Goal: Transaction & Acquisition: Obtain resource

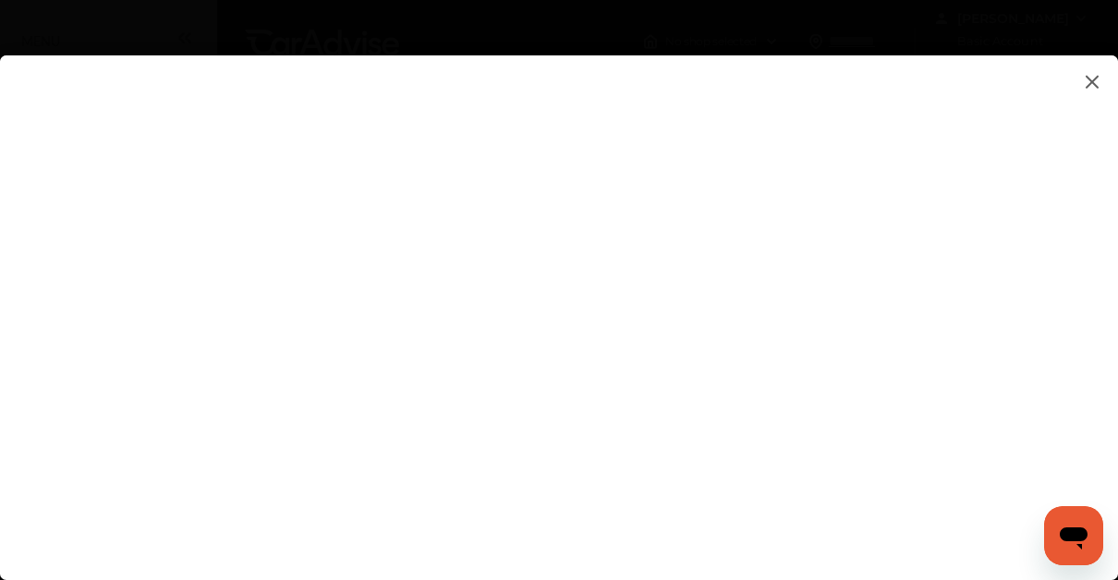
click at [939, 392] on flutter-view at bounding box center [559, 299] width 1118 height 488
click at [1005, 348] on flutter-view at bounding box center [559, 299] width 1118 height 488
click at [960, 460] on flutter-view at bounding box center [559, 299] width 1118 height 488
click at [914, 519] on flutter-view at bounding box center [559, 299] width 1118 height 488
click at [1001, 524] on flutter-view at bounding box center [559, 299] width 1118 height 488
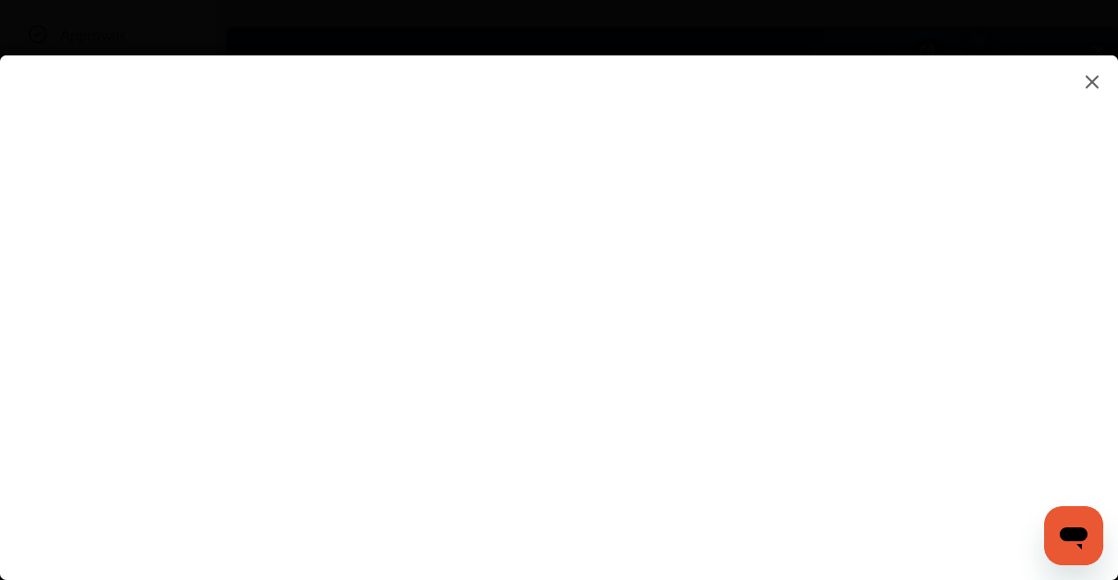
scroll to position [296, 0]
click at [707, 529] on flutter-view at bounding box center [559, 299] width 1118 height 488
drag, startPoint x: 1122, startPoint y: 567, endPoint x: 527, endPoint y: 554, distance: 595.2
click at [527, 554] on div at bounding box center [559, 317] width 1118 height 525
click at [1003, 520] on flutter-view at bounding box center [559, 299] width 1118 height 488
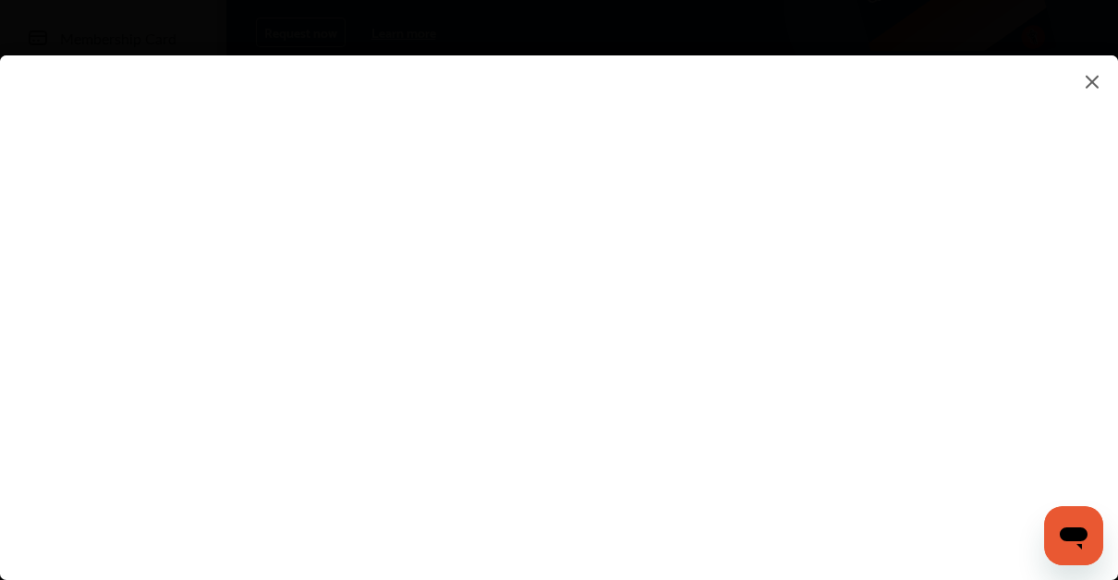
click at [961, 458] on flutter-view at bounding box center [559, 299] width 1118 height 488
click at [1013, 346] on flutter-view at bounding box center [559, 299] width 1118 height 488
click at [954, 543] on div at bounding box center [559, 317] width 1118 height 525
drag, startPoint x: 912, startPoint y: 538, endPoint x: 732, endPoint y: 506, distance: 182.9
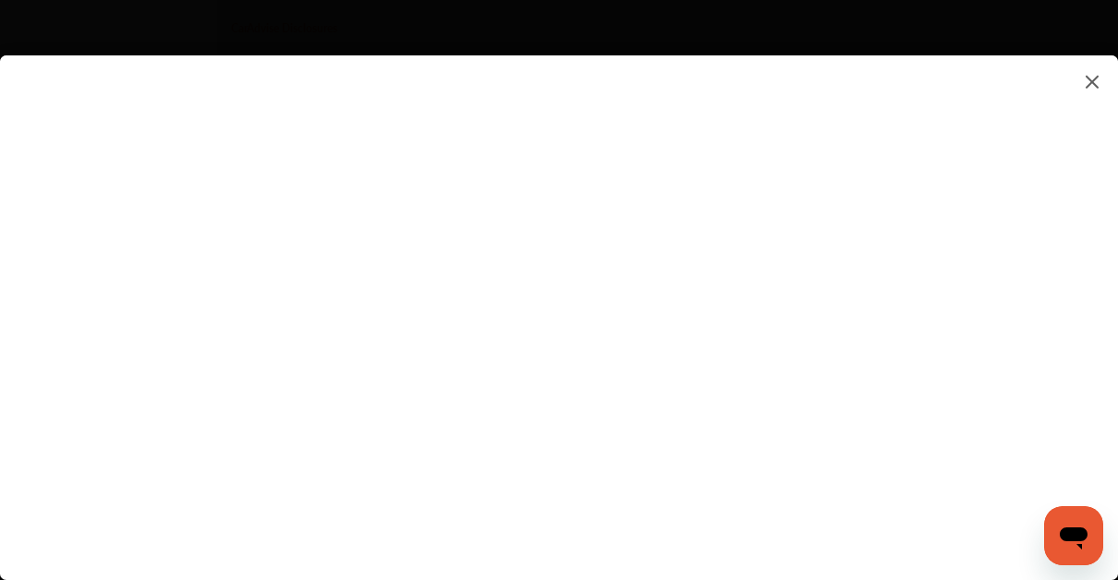
click at [732, 506] on input at bounding box center [785, 516] width 384 height 24
type input "**********"
click at [726, 355] on flutter-view at bounding box center [559, 299] width 1118 height 488
click at [499, 300] on flutter-view at bounding box center [559, 299] width 1118 height 488
click at [505, 530] on flutter-view at bounding box center [559, 299] width 1118 height 488
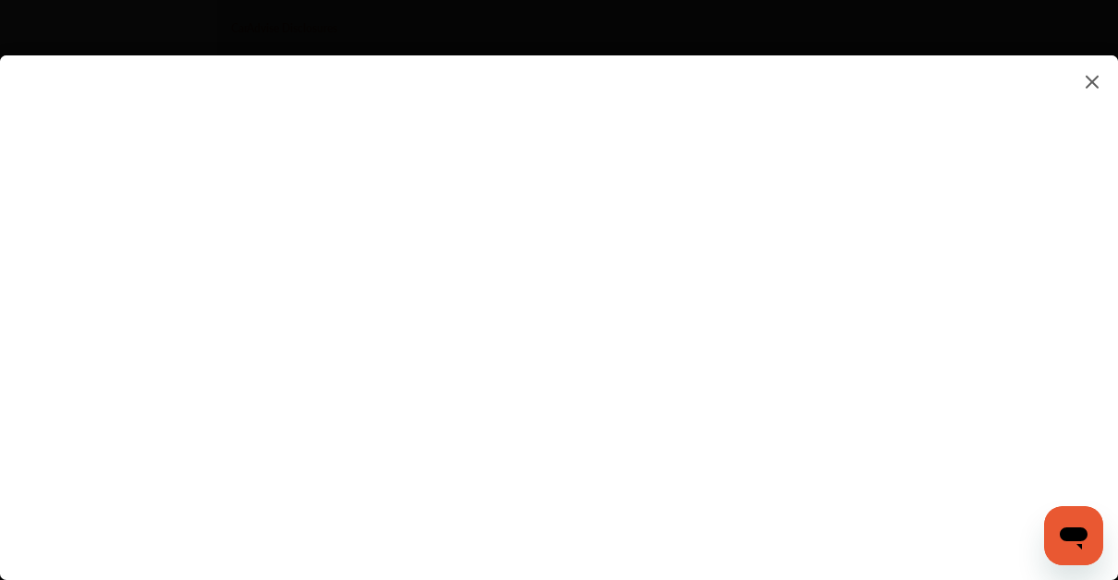
click at [1001, 205] on flutter-view at bounding box center [559, 299] width 1118 height 488
click at [511, 518] on flutter-view at bounding box center [559, 299] width 1118 height 488
click at [1069, 534] on icon "Open messaging window" at bounding box center [1074, 539] width 28 height 22
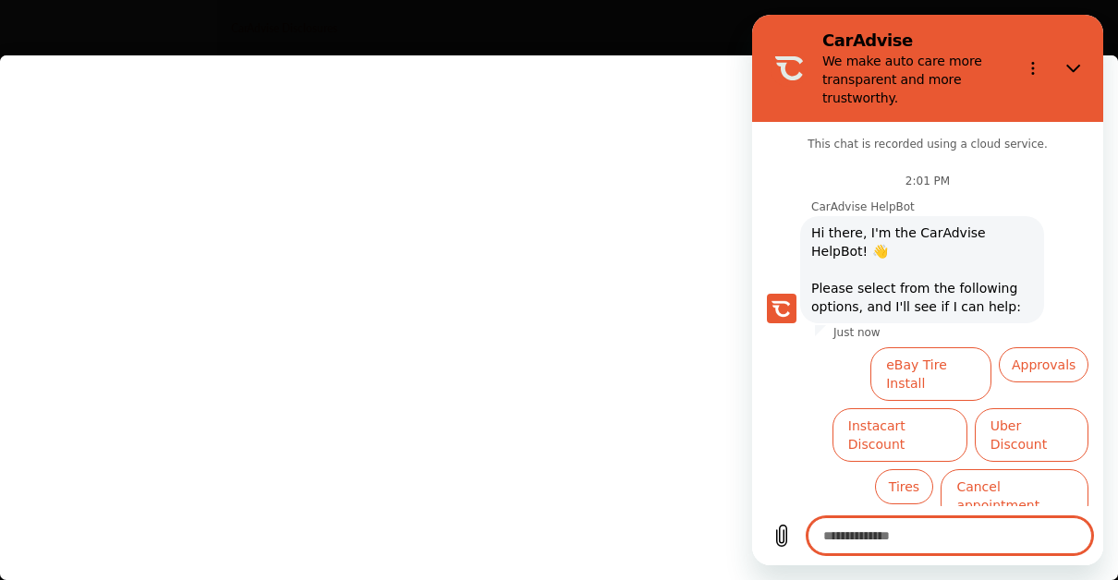
scroll to position [48, 0]
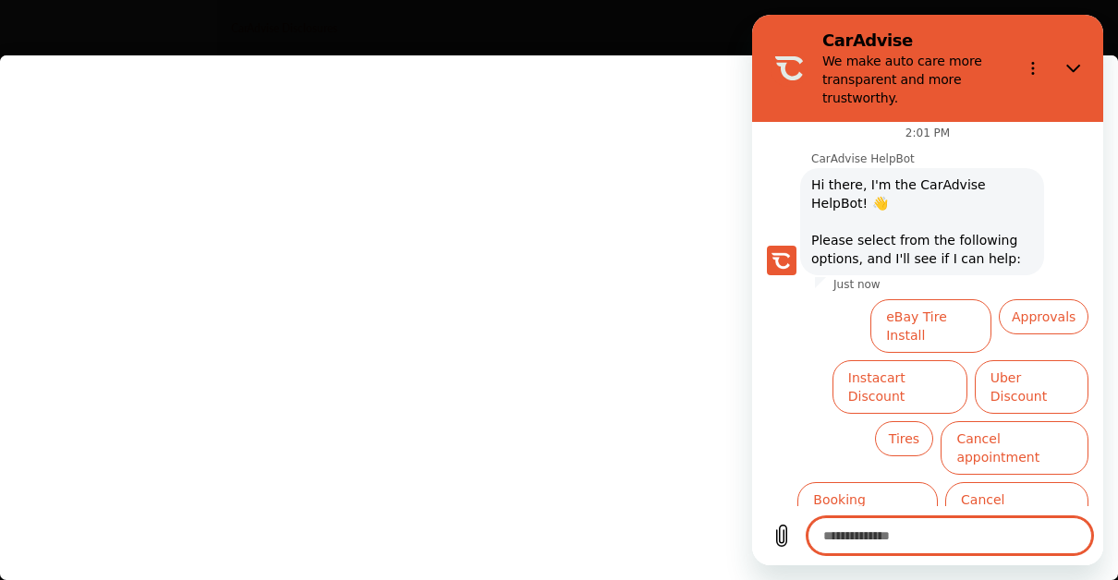
click at [490, 204] on flutter-view at bounding box center [559, 299] width 1118 height 488
click at [1034, 65] on icon "Options menu" at bounding box center [1033, 68] width 15 height 15
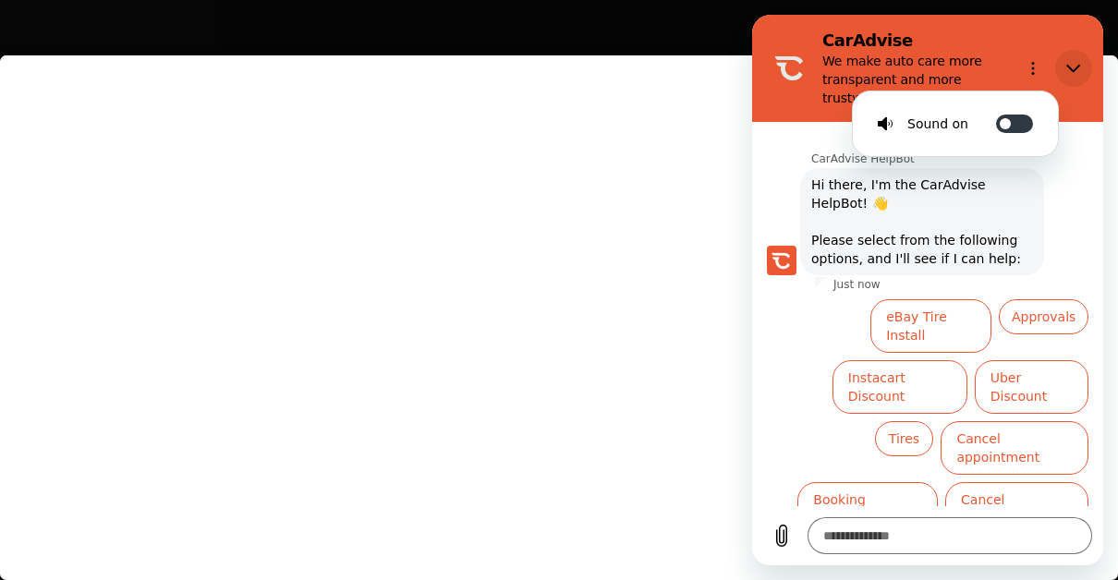
click at [1067, 65] on icon "Close" at bounding box center [1073, 69] width 14 height 8
type textarea "*"
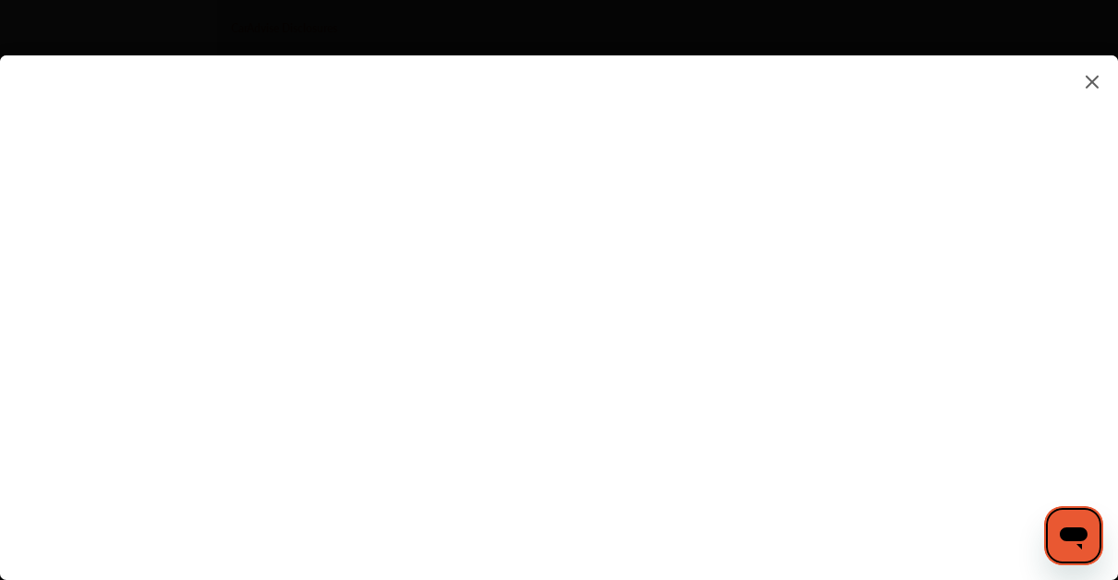
click at [973, 534] on flutter-view at bounding box center [559, 299] width 1118 height 488
click button "Open messaging window" at bounding box center [1073, 535] width 59 height 59
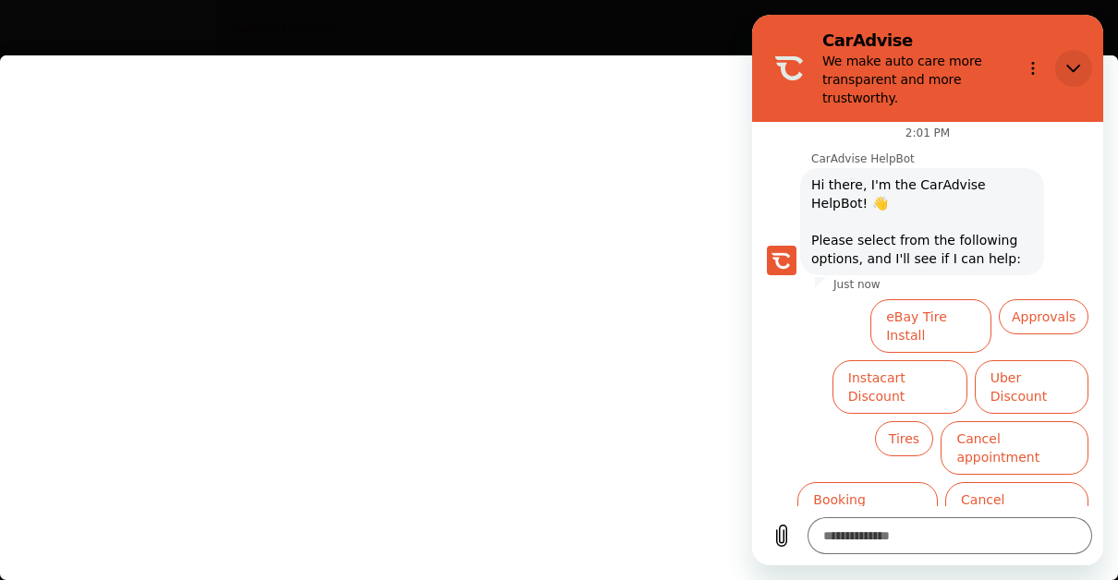
click at [1069, 63] on icon "Close" at bounding box center [1073, 68] width 15 height 15
type textarea "*"
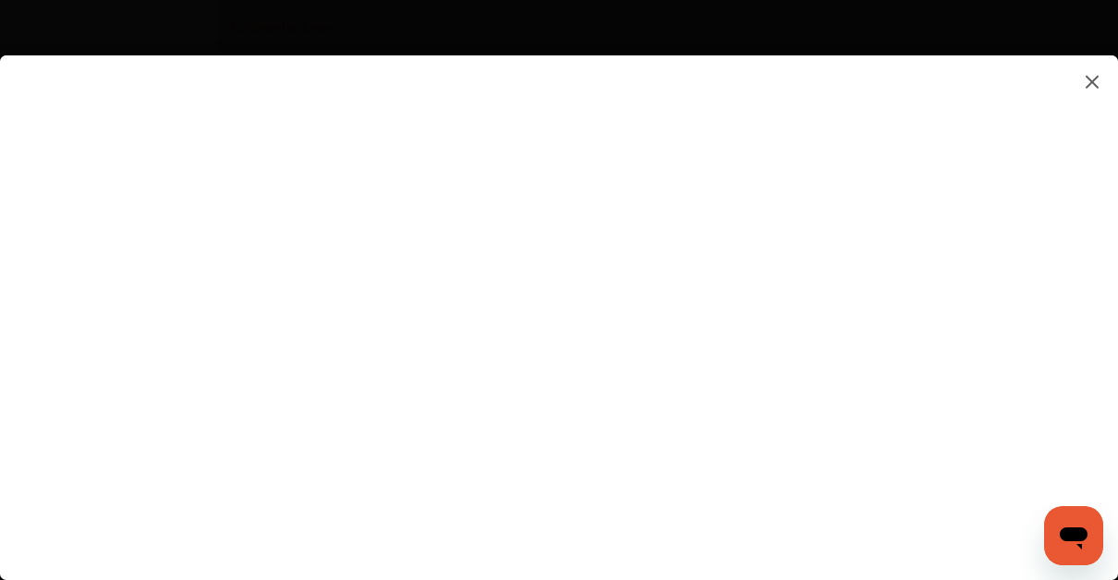
click at [1095, 78] on img at bounding box center [1092, 81] width 22 height 23
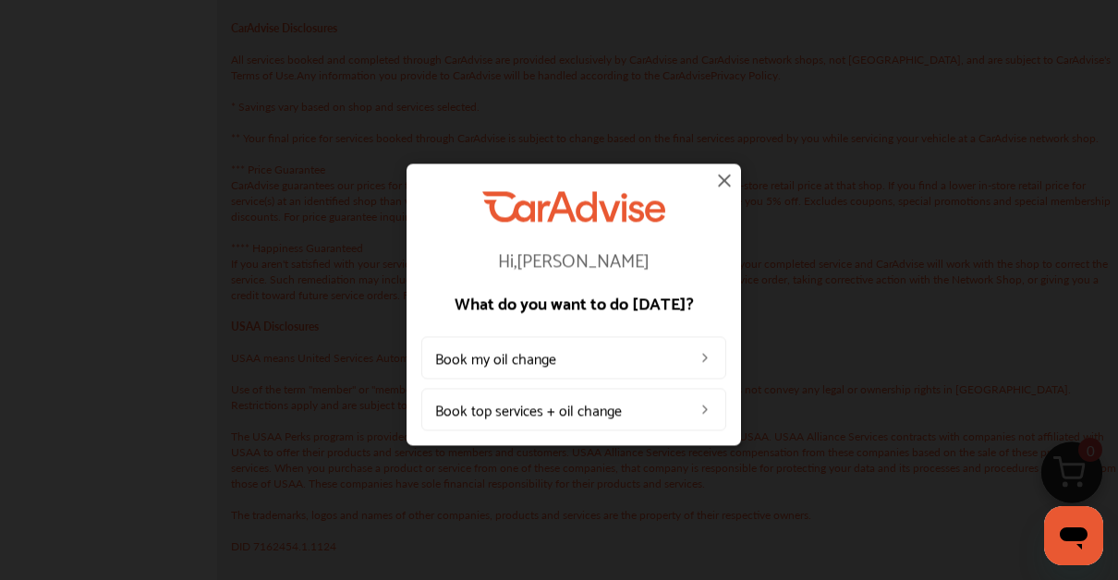
click at [723, 270] on div "Hi, [PERSON_NAME] What do you want to do [DATE]? Book my oil change Book top se…" at bounding box center [573, 310] width 305 height 239
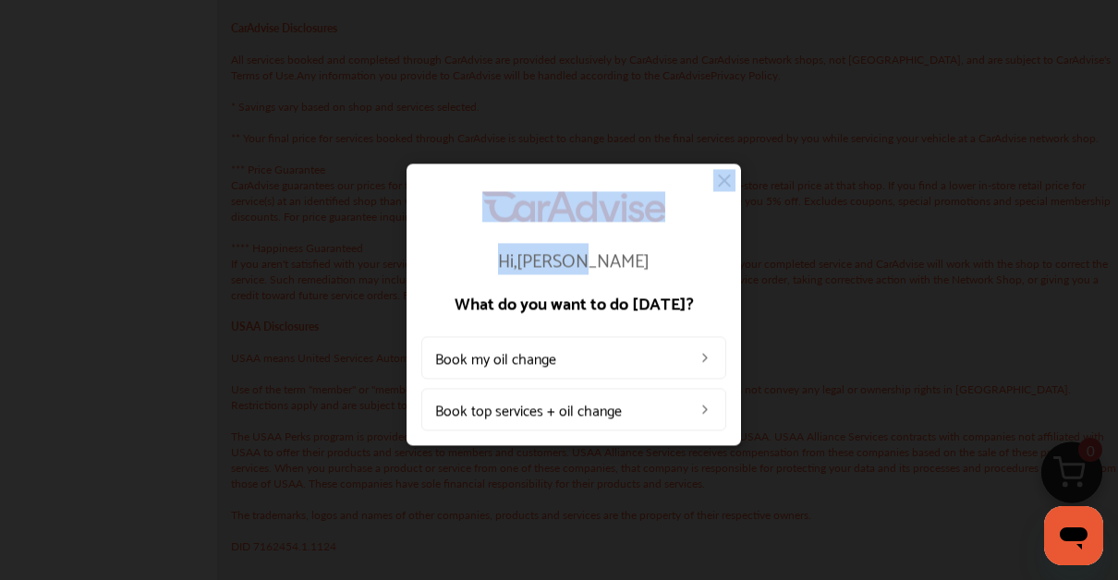
drag, startPoint x: 723, startPoint y: 270, endPoint x: 728, endPoint y: 172, distance: 98.1
click at [728, 172] on div "Hi, [PERSON_NAME] What do you want to do [DATE]? Book my oil change Book top se…" at bounding box center [574, 305] width 334 height 282
click at [728, 172] on img at bounding box center [724, 180] width 22 height 22
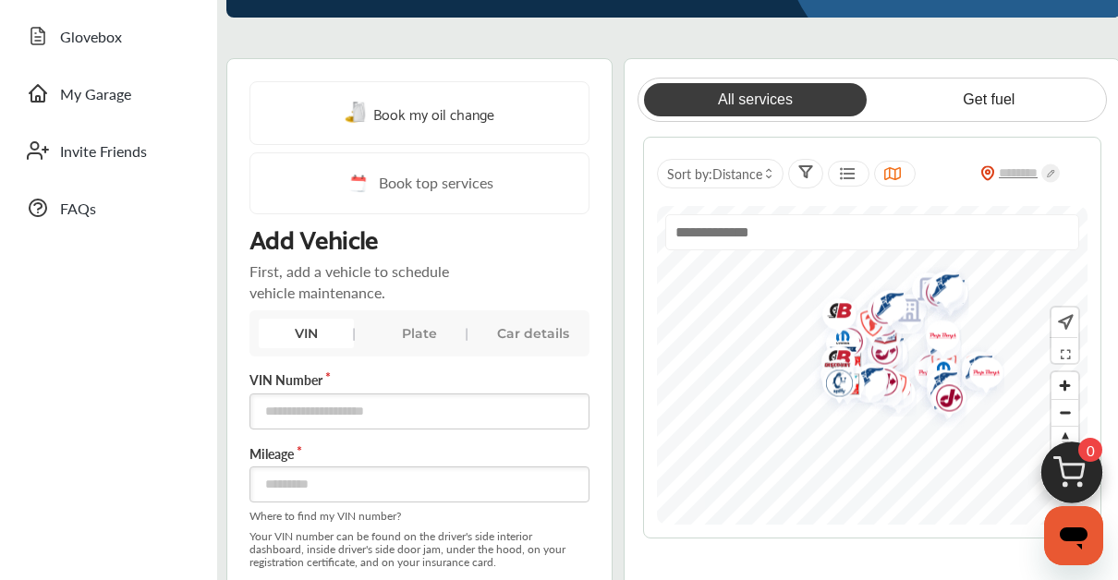
scroll to position [17, 0]
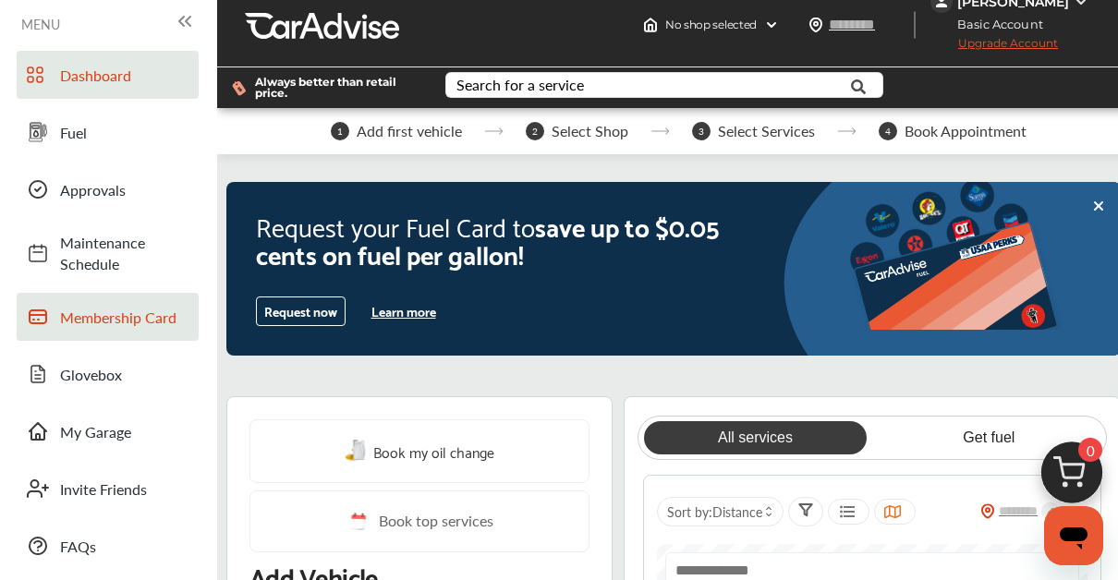
click at [125, 325] on span "Membership Card" at bounding box center [124, 317] width 129 height 21
